Goal: Navigation & Orientation: Find specific page/section

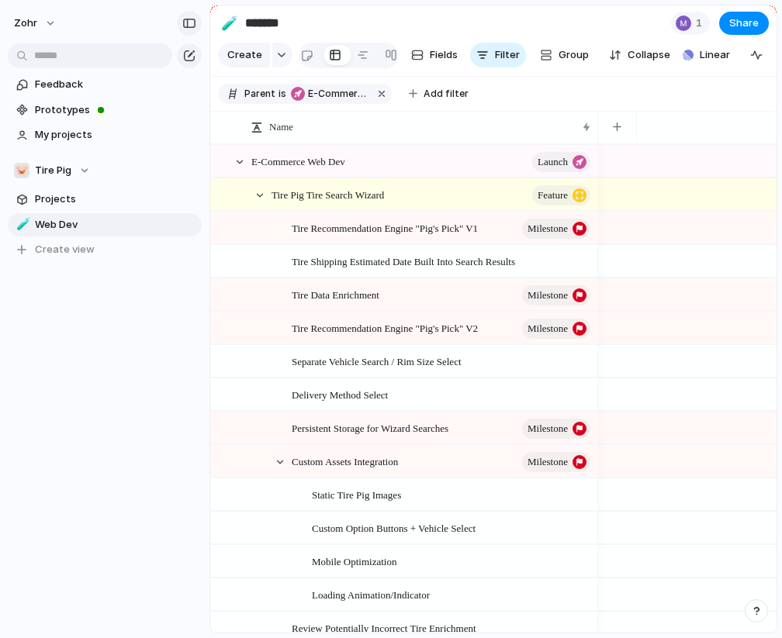
click at [189, 26] on div "button" at bounding box center [189, 23] width 14 height 11
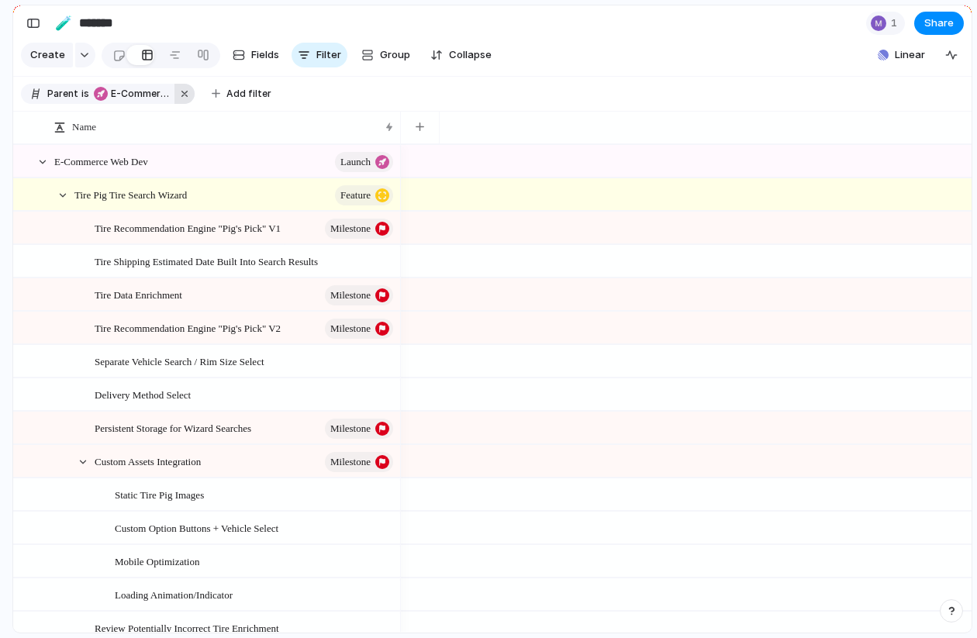
click at [181, 94] on button "button" at bounding box center [184, 94] width 20 height 20
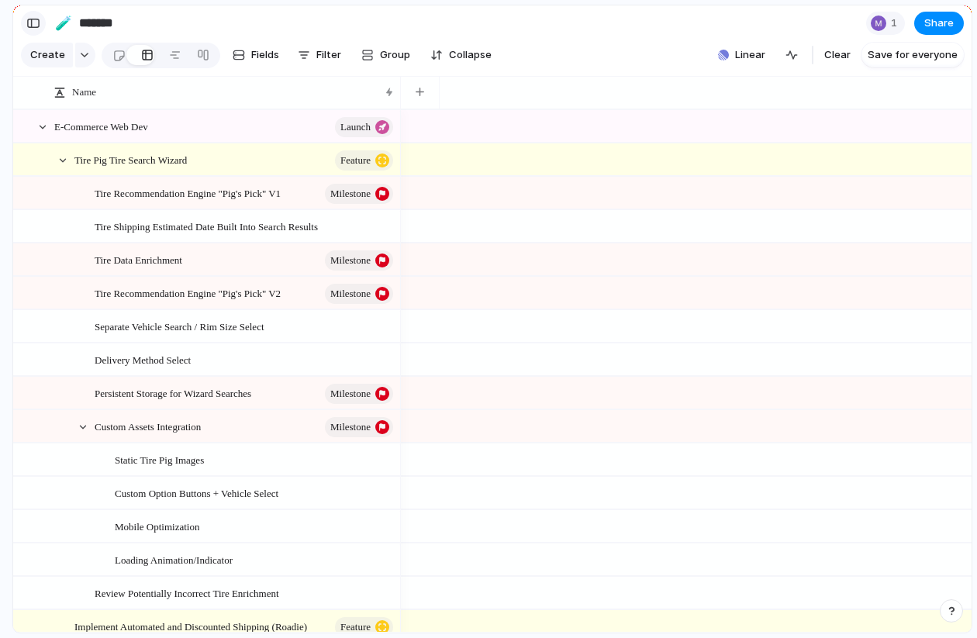
click at [31, 25] on div "button" at bounding box center [33, 23] width 14 height 11
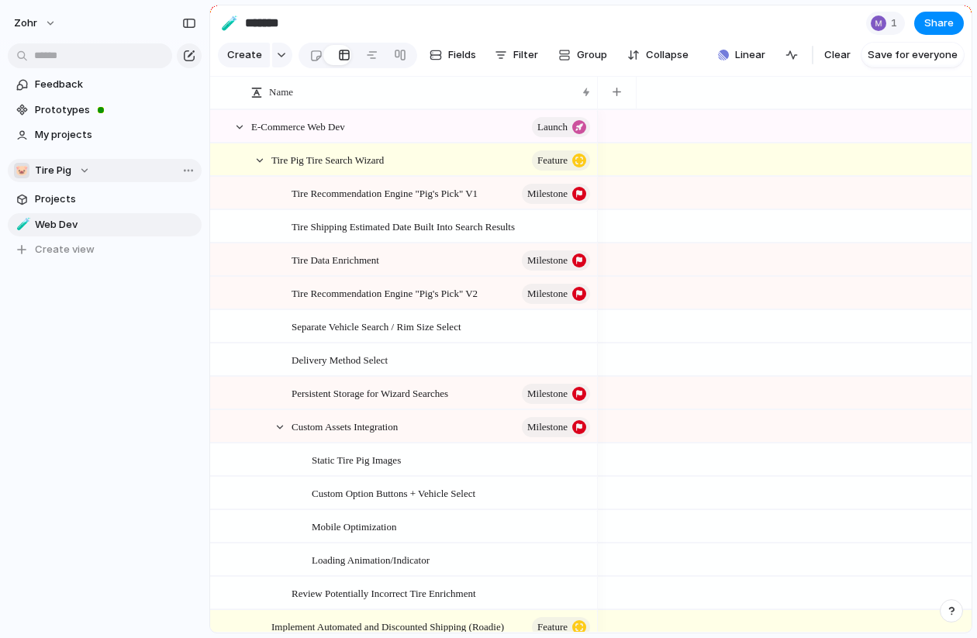
click at [59, 173] on span "Tire Pig" at bounding box center [53, 171] width 36 height 16
click at [46, 179] on div "Zohr 🐷 Tire Pig Create new team" at bounding box center [488, 319] width 977 height 638
click at [46, 207] on link "Projects" at bounding box center [105, 199] width 194 height 23
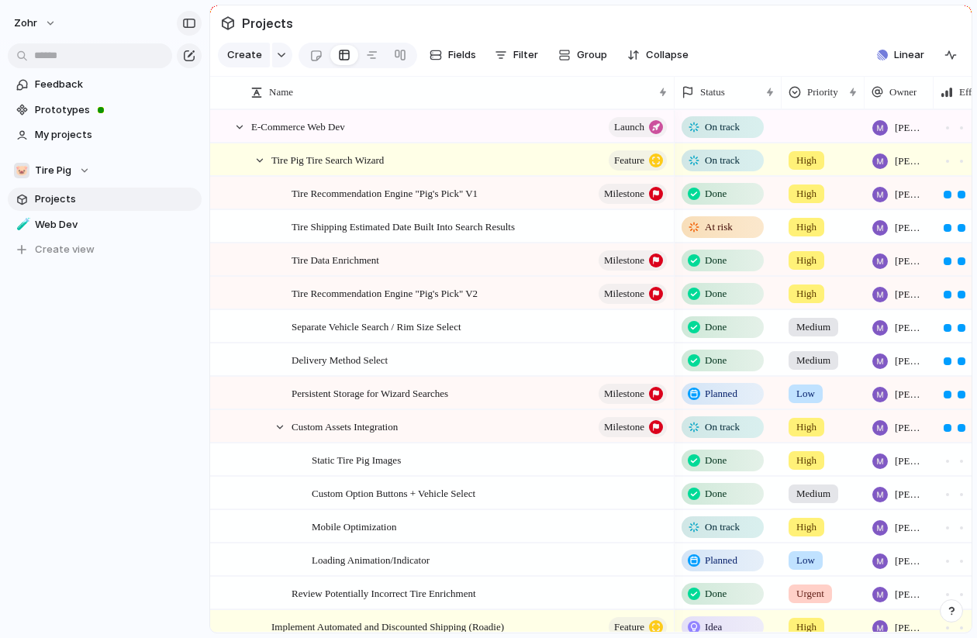
click at [185, 19] on div "button" at bounding box center [189, 23] width 14 height 11
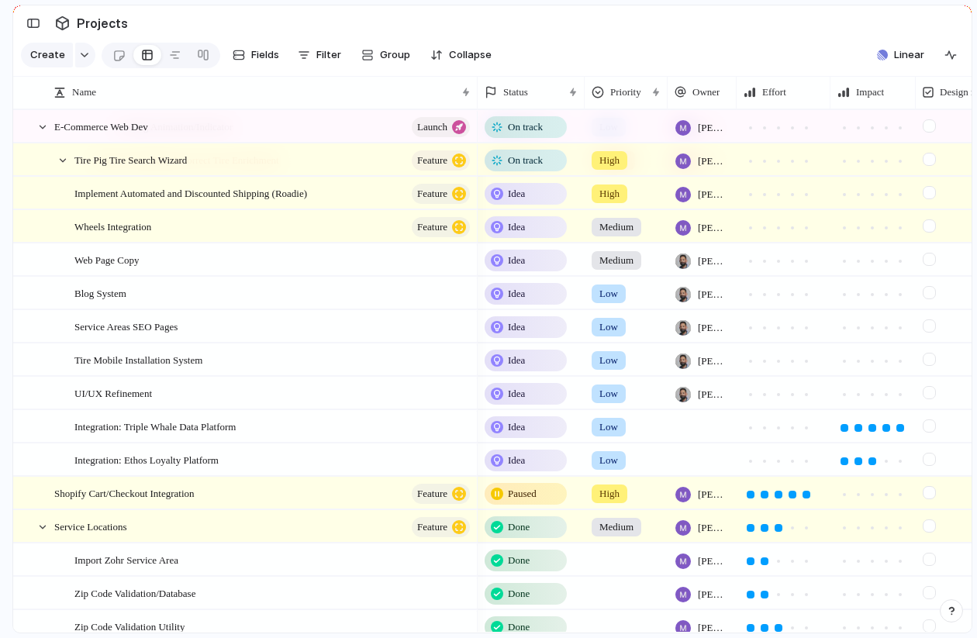
scroll to position [465, 0]
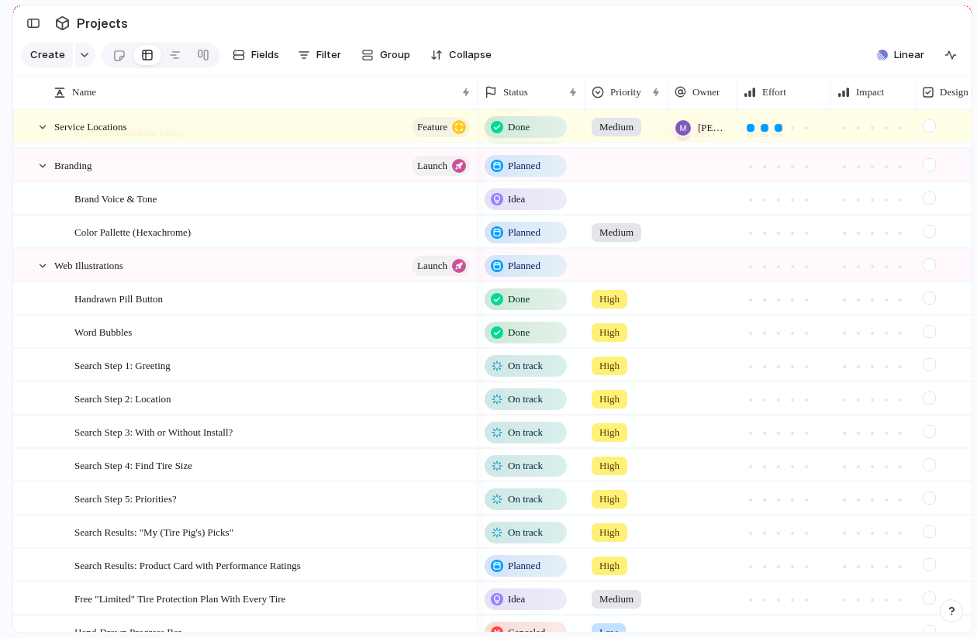
click at [522, 365] on span "On track" at bounding box center [525, 366] width 35 height 16
click at [448, 371] on div "Idea Planned On track At risk Off track Paused Canceled Done" at bounding box center [488, 319] width 977 height 638
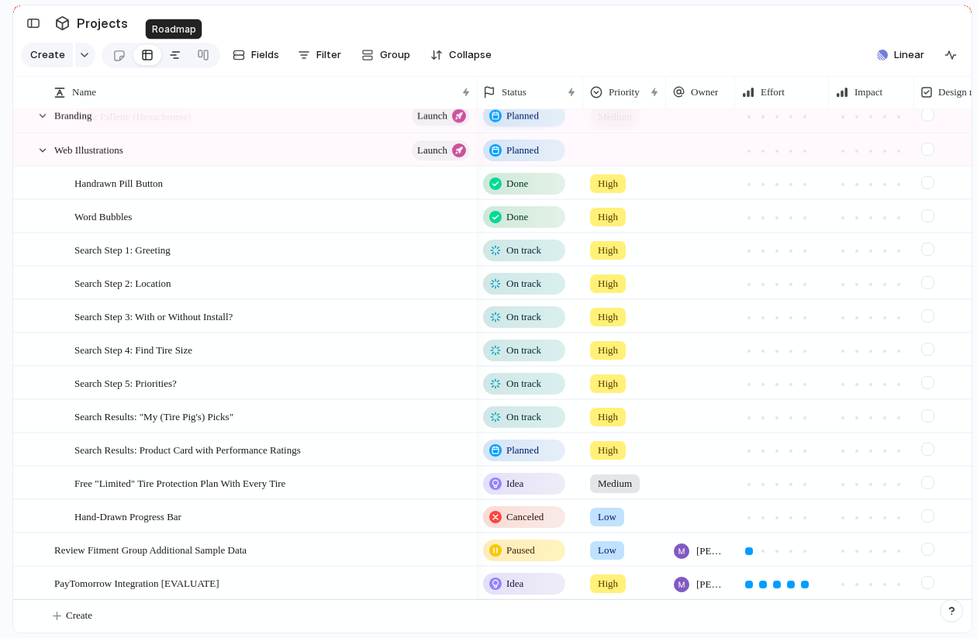
click at [178, 59] on div at bounding box center [175, 55] width 12 height 25
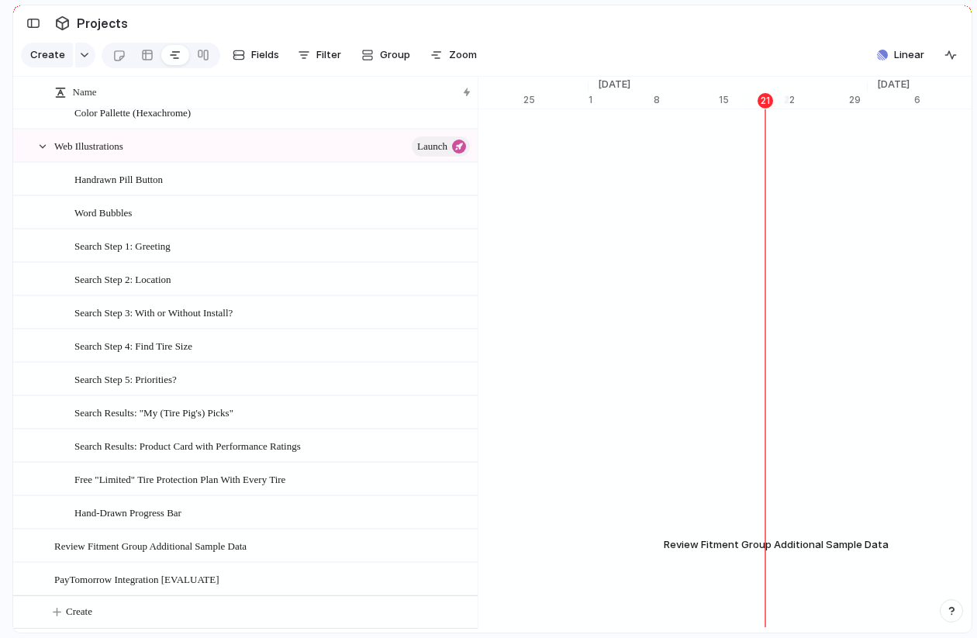
scroll to position [1058, 0]
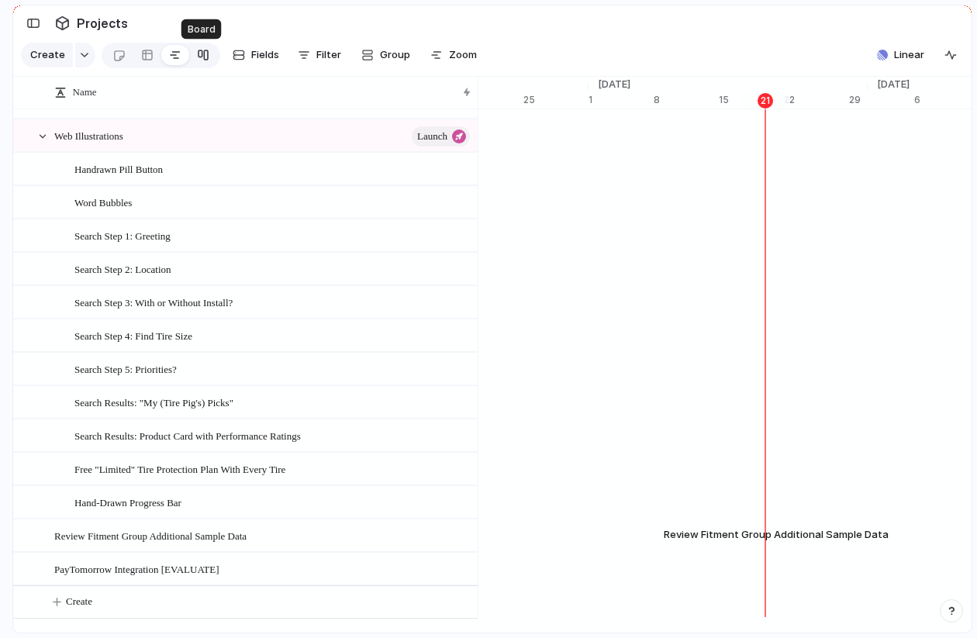
click at [206, 54] on link at bounding box center [203, 55] width 28 height 25
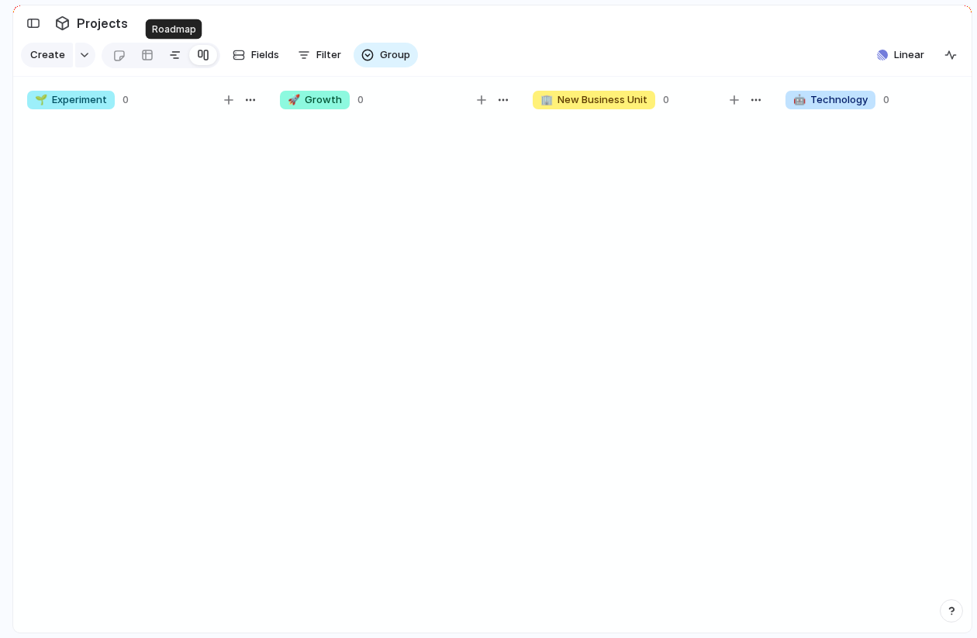
click at [174, 52] on div at bounding box center [175, 55] width 12 height 25
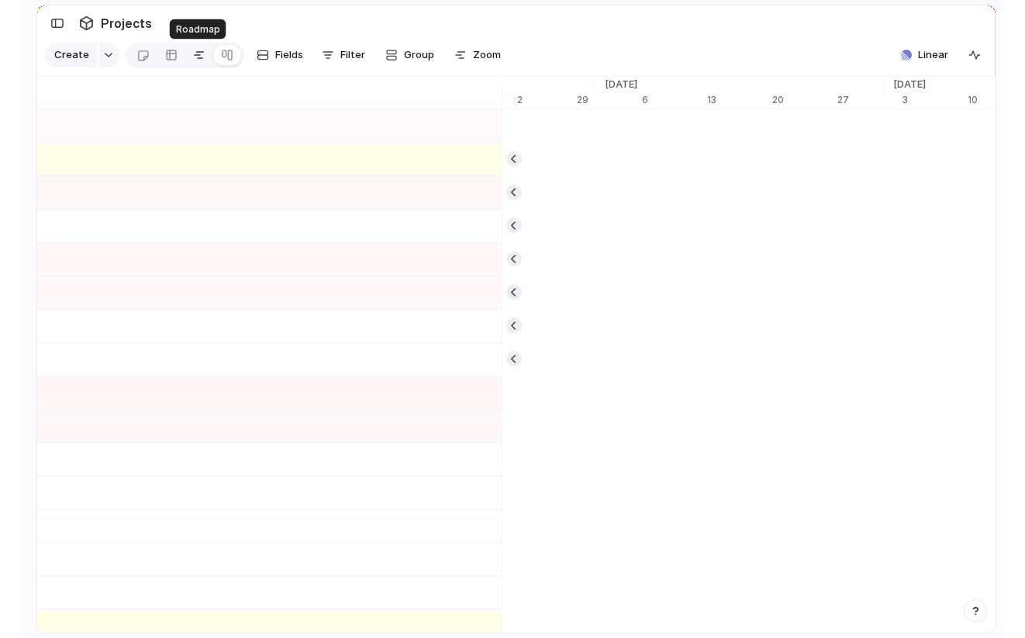
scroll to position [0, 10383]
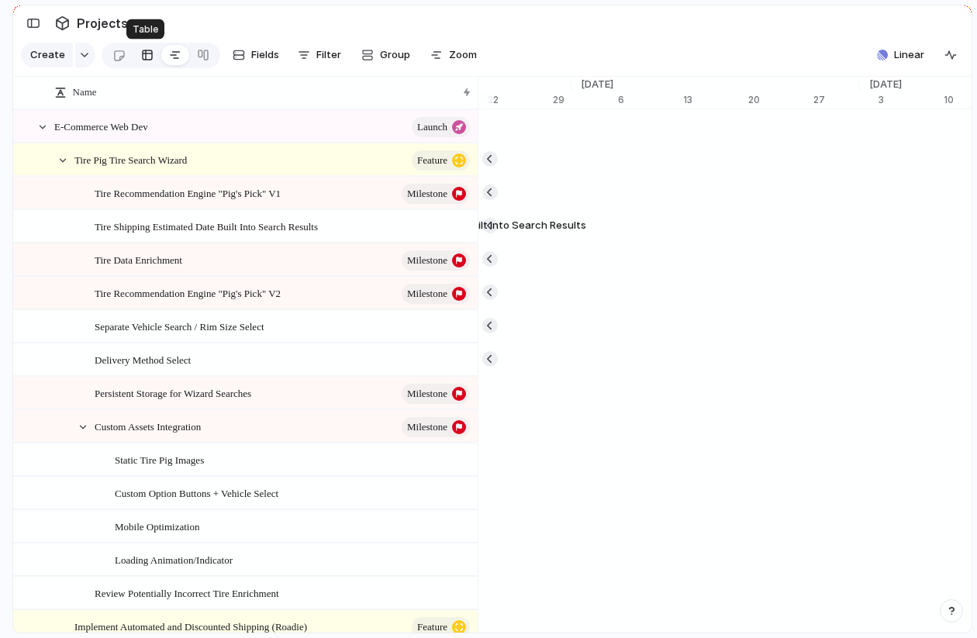
click at [146, 54] on div at bounding box center [147, 55] width 12 height 25
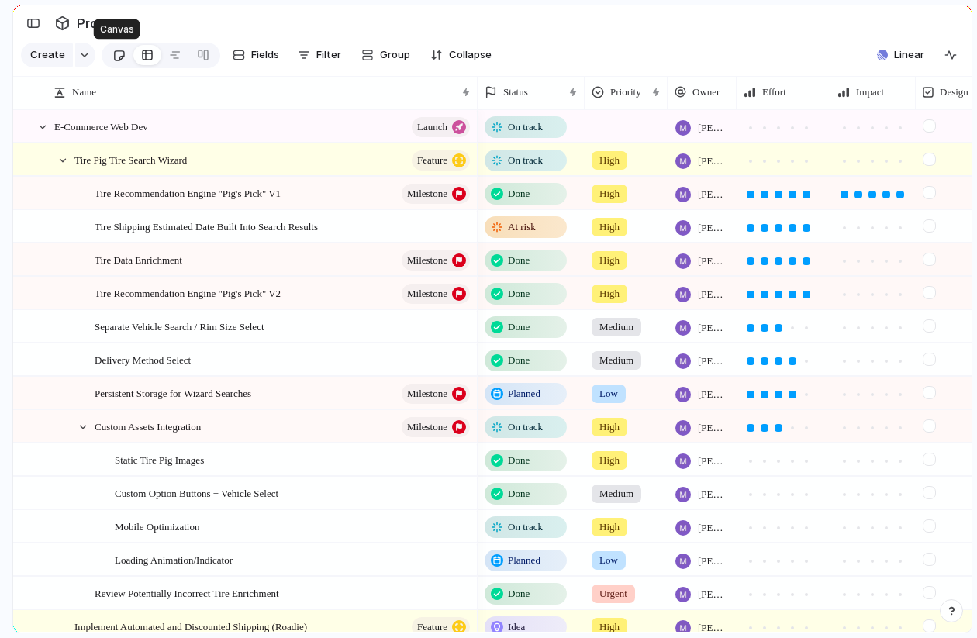
click at [113, 55] on div at bounding box center [118, 56] width 13 height 26
